Goal: Task Accomplishment & Management: Use online tool/utility

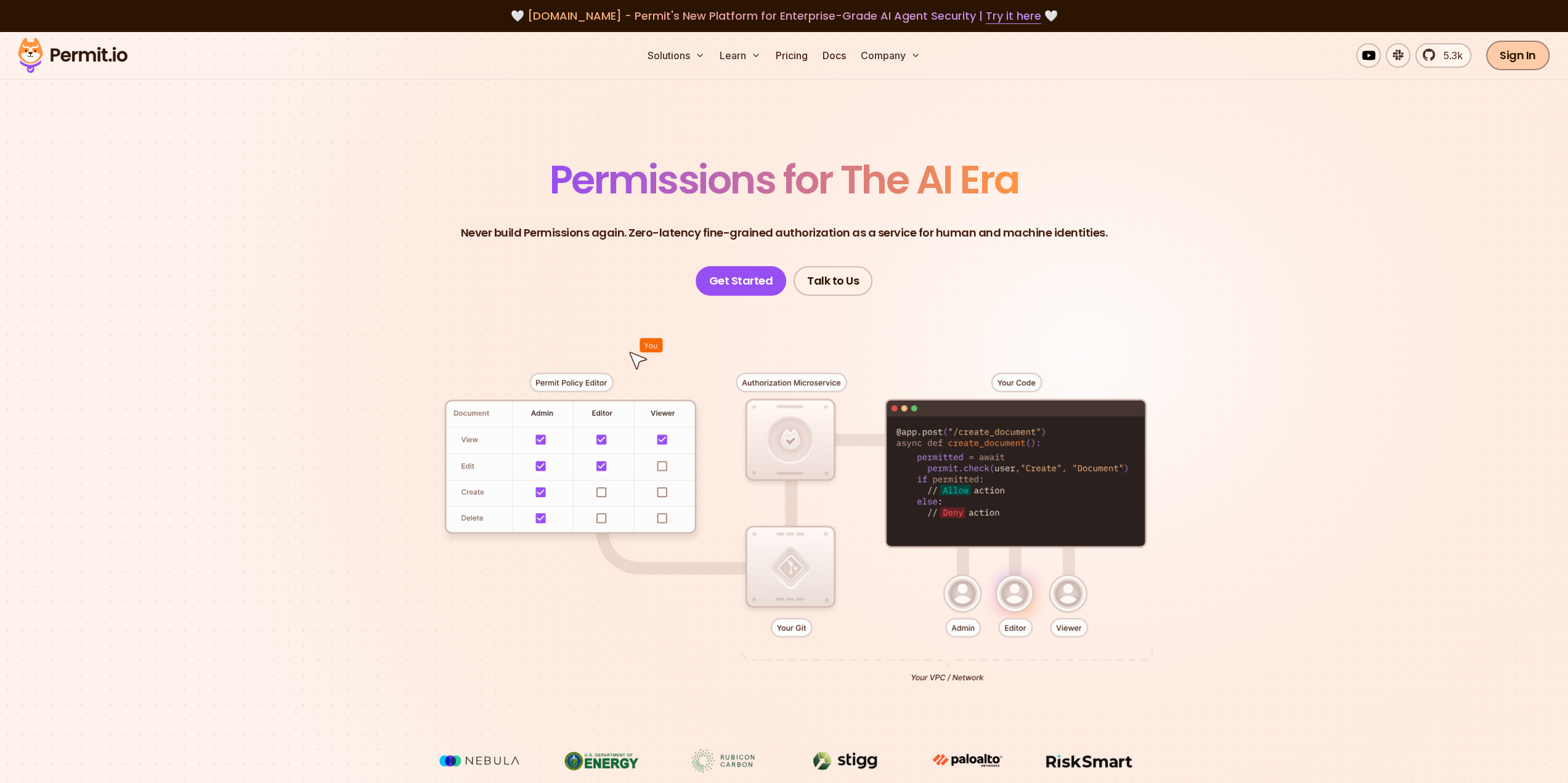
click at [1538, 50] on link "Sign In" at bounding box center [1517, 56] width 64 height 30
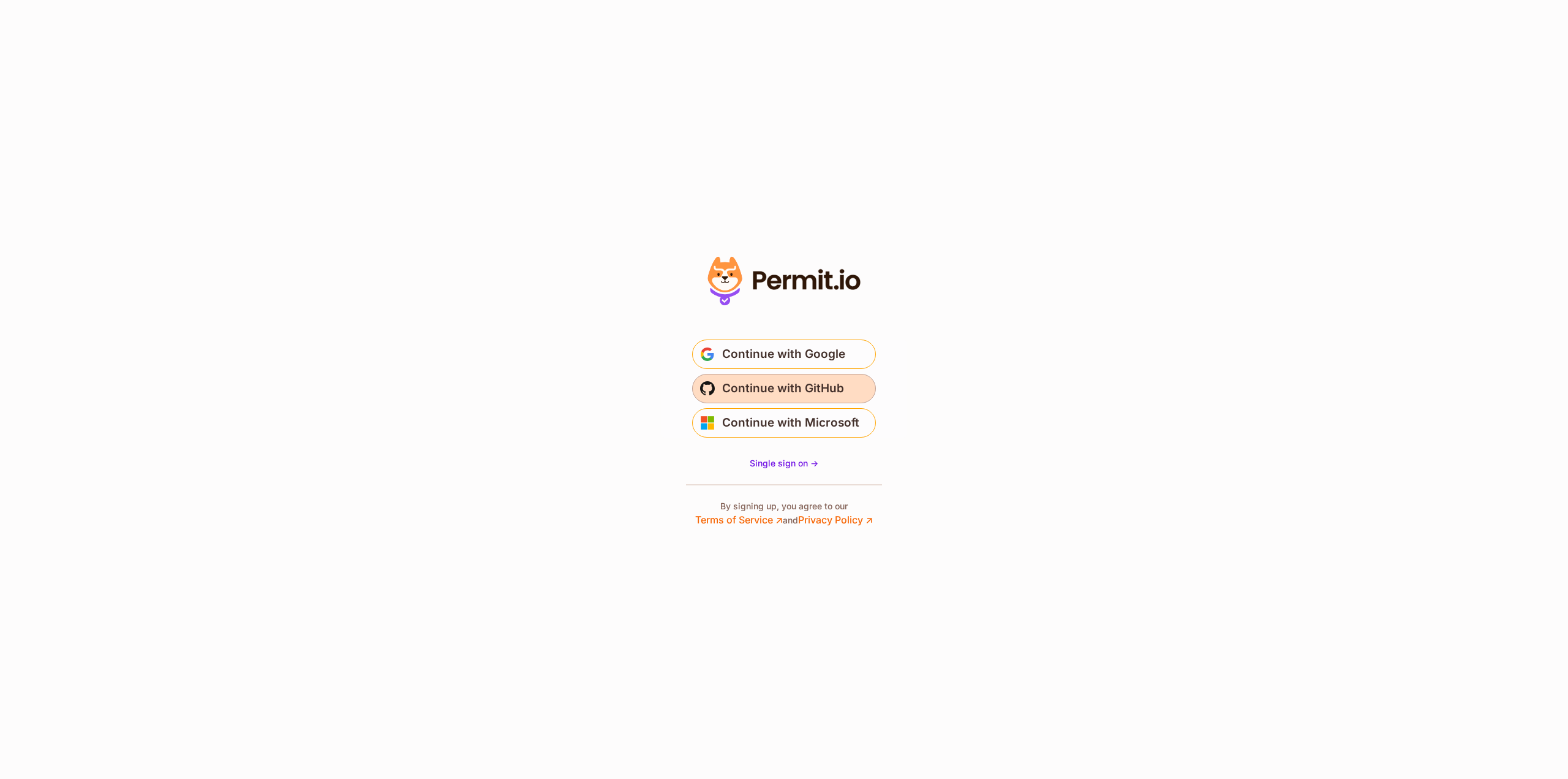
click at [840, 393] on span "Continue with GitHub" at bounding box center [783, 388] width 122 height 20
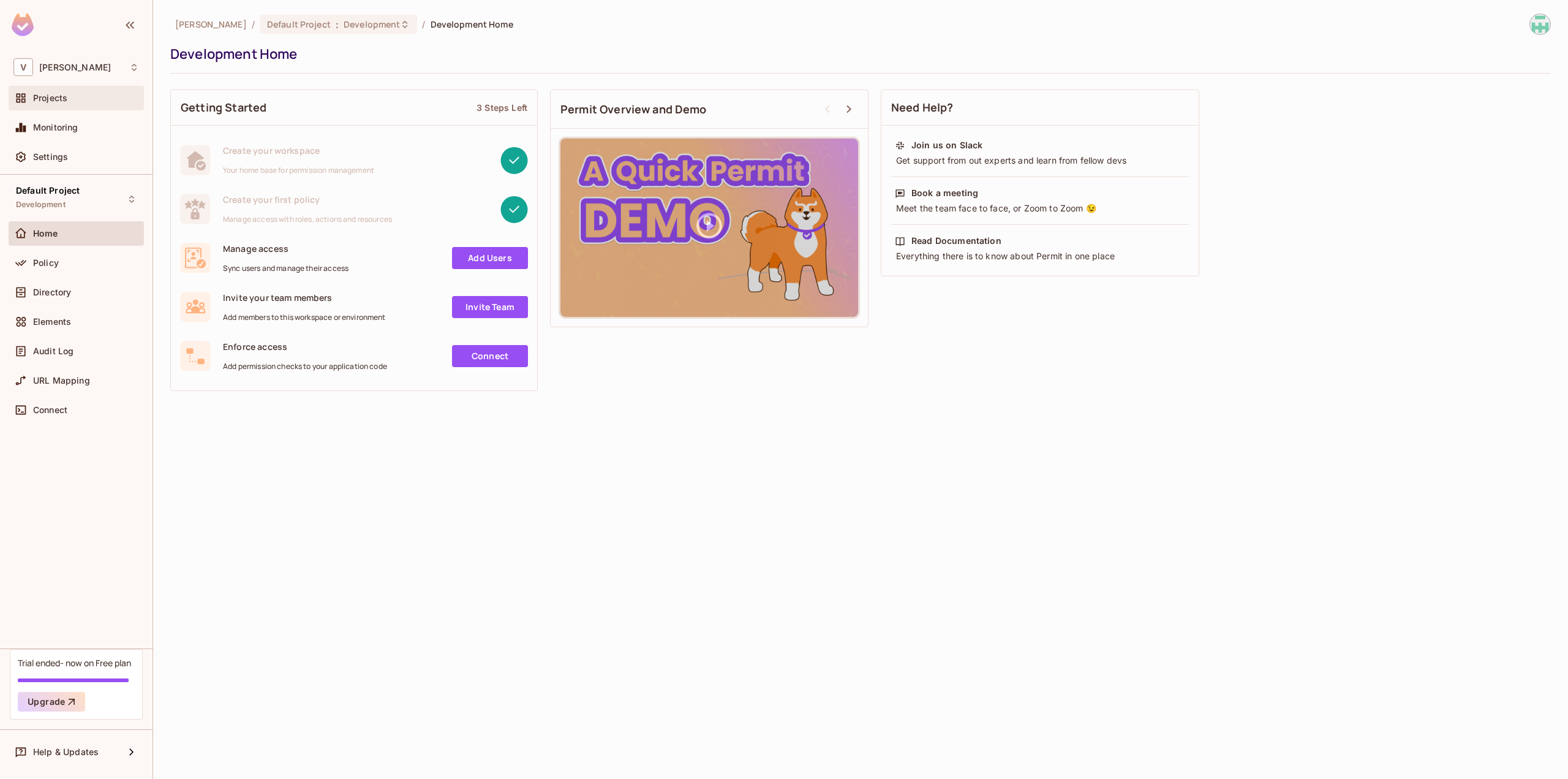
click at [92, 88] on div "Projects" at bounding box center [76, 98] width 135 height 24
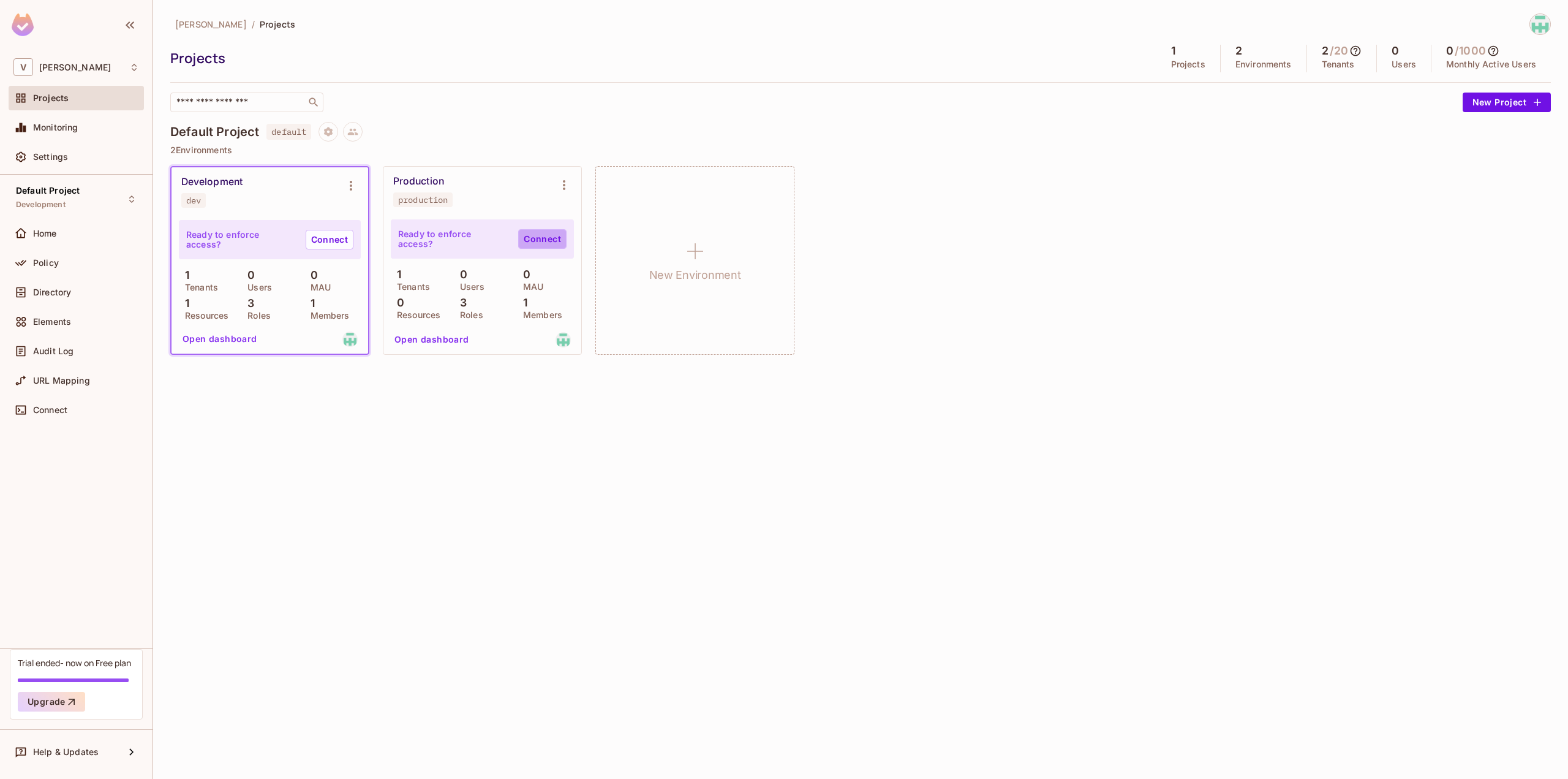
click at [540, 241] on link "Connect" at bounding box center [543, 239] width 49 height 20
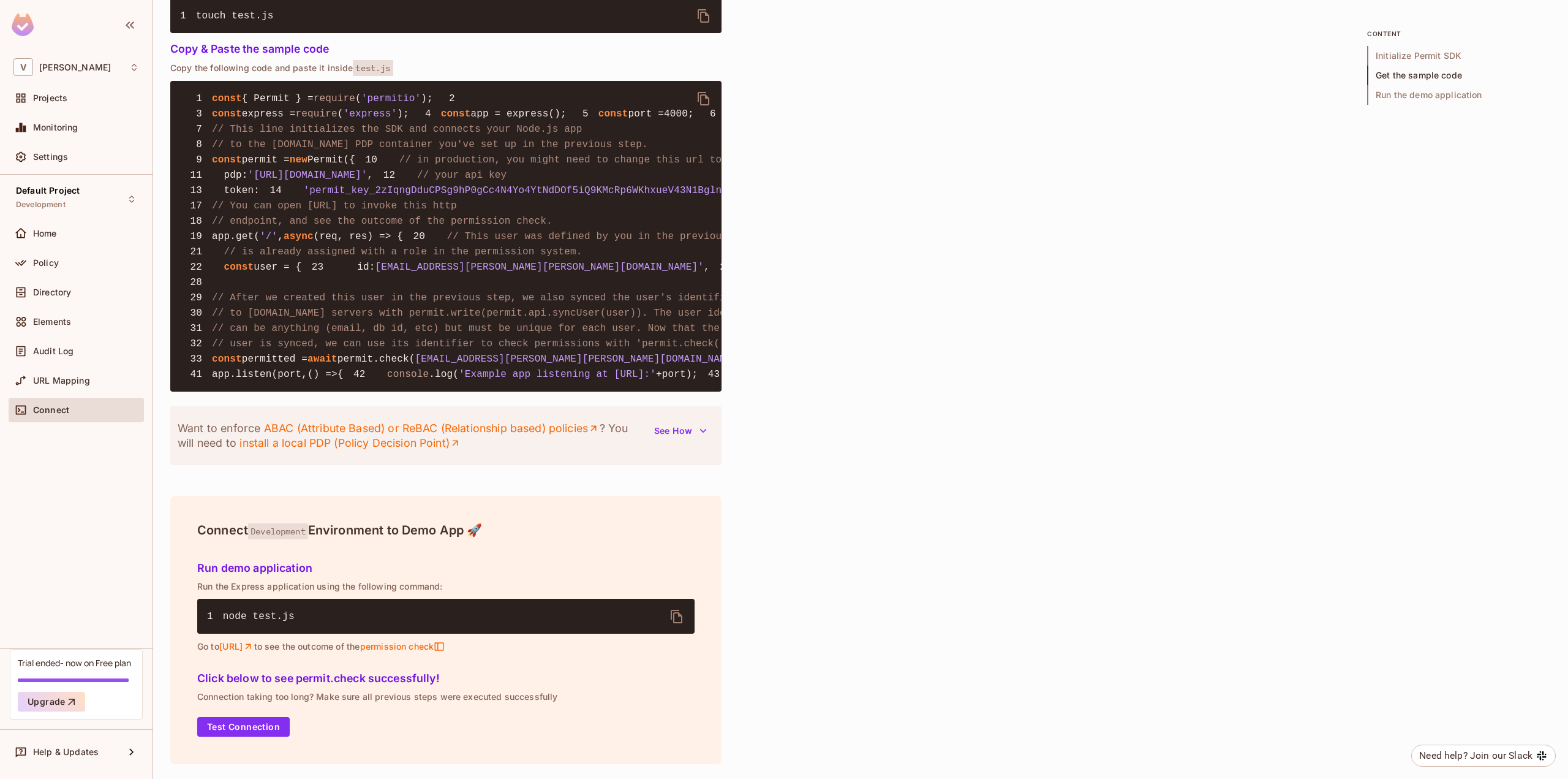
scroll to position [1247, 0]
click at [104, 96] on div "Projects" at bounding box center [86, 97] width 106 height 10
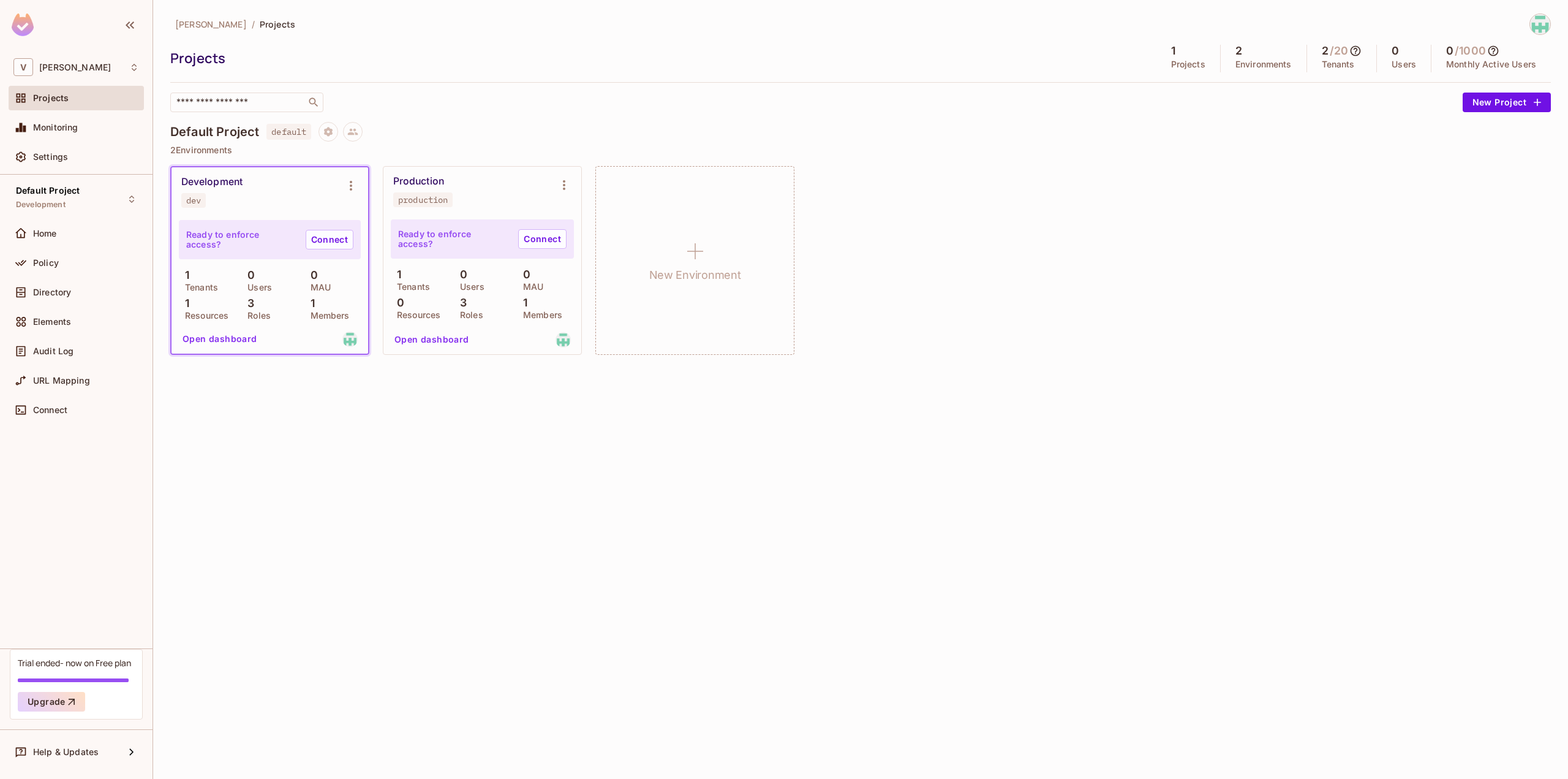
click at [503, 203] on div "Production production" at bounding box center [472, 191] width 159 height 32
click at [559, 186] on icon "Environment settings" at bounding box center [563, 185] width 15 height 15
click at [69, 238] on div at bounding box center [784, 389] width 1568 height 779
click at [68, 254] on div "Policy" at bounding box center [76, 263] width 135 height 24
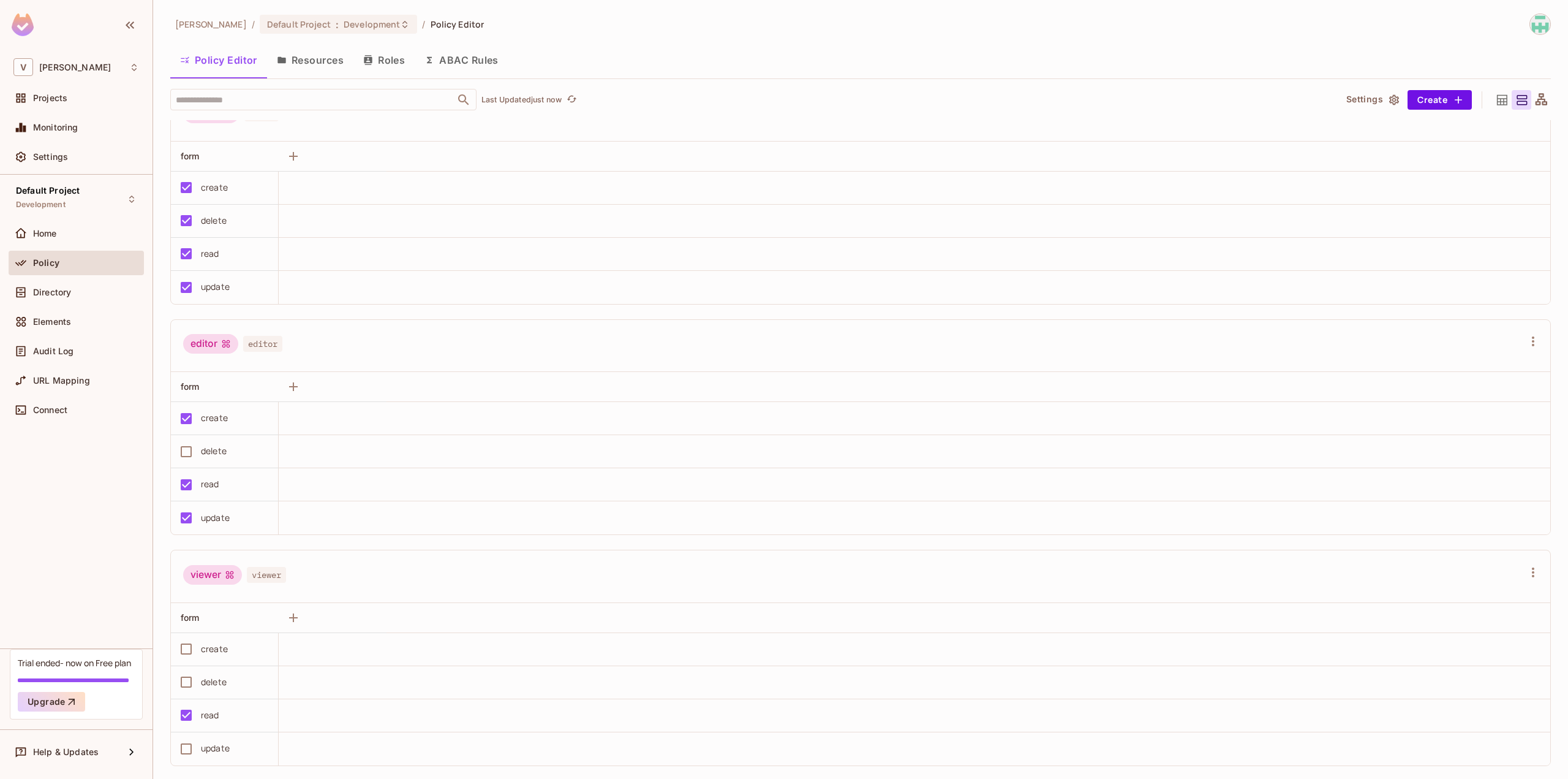
scroll to position [45, 0]
